Goal: Register for event/course

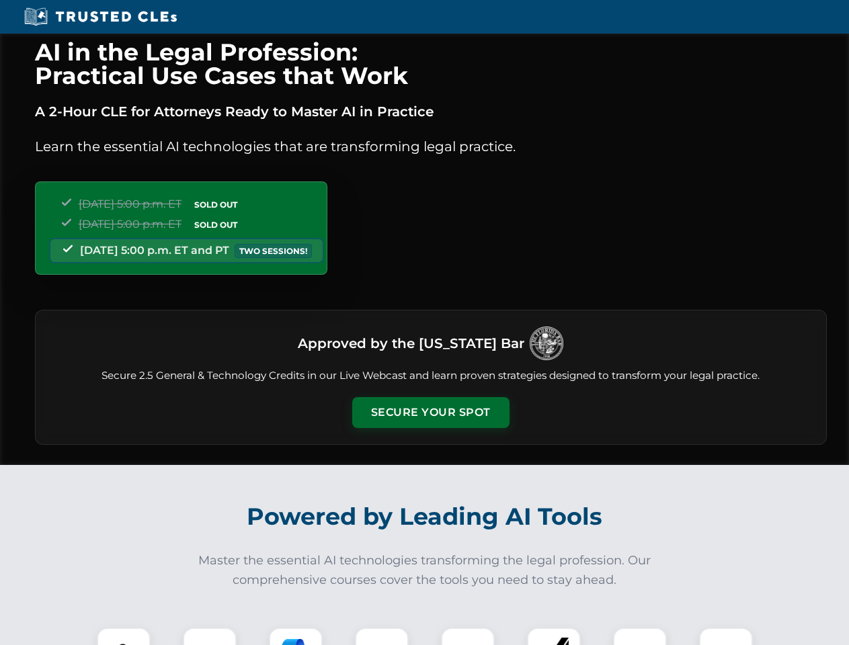
click at [430, 413] on button "Secure Your Spot" at bounding box center [430, 412] width 157 height 31
click at [124, 637] on img at bounding box center [123, 654] width 39 height 39
click at [210, 637] on div at bounding box center [210, 655] width 54 height 54
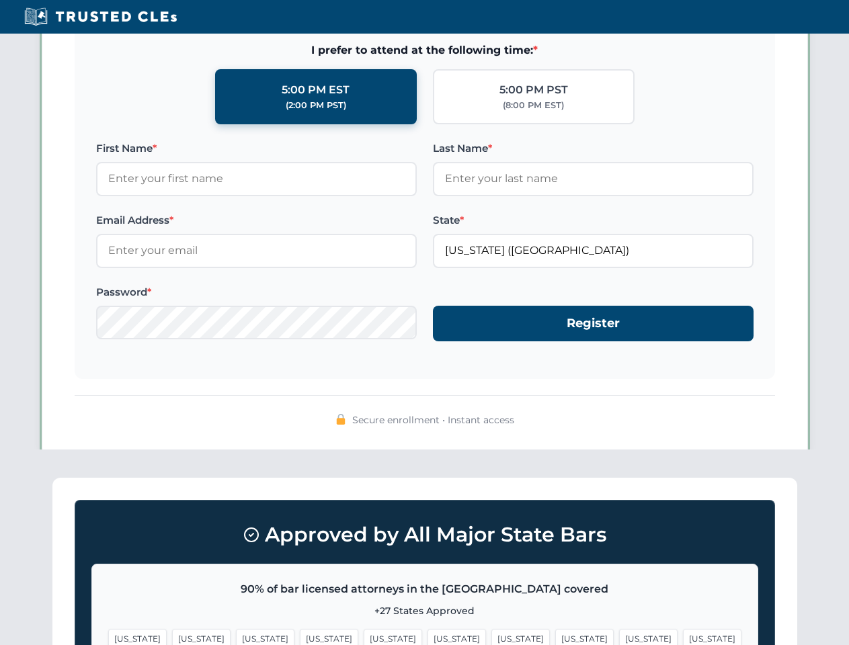
click at [619, 637] on span "[US_STATE]" at bounding box center [648, 638] width 58 height 19
